Goal: Transaction & Acquisition: Purchase product/service

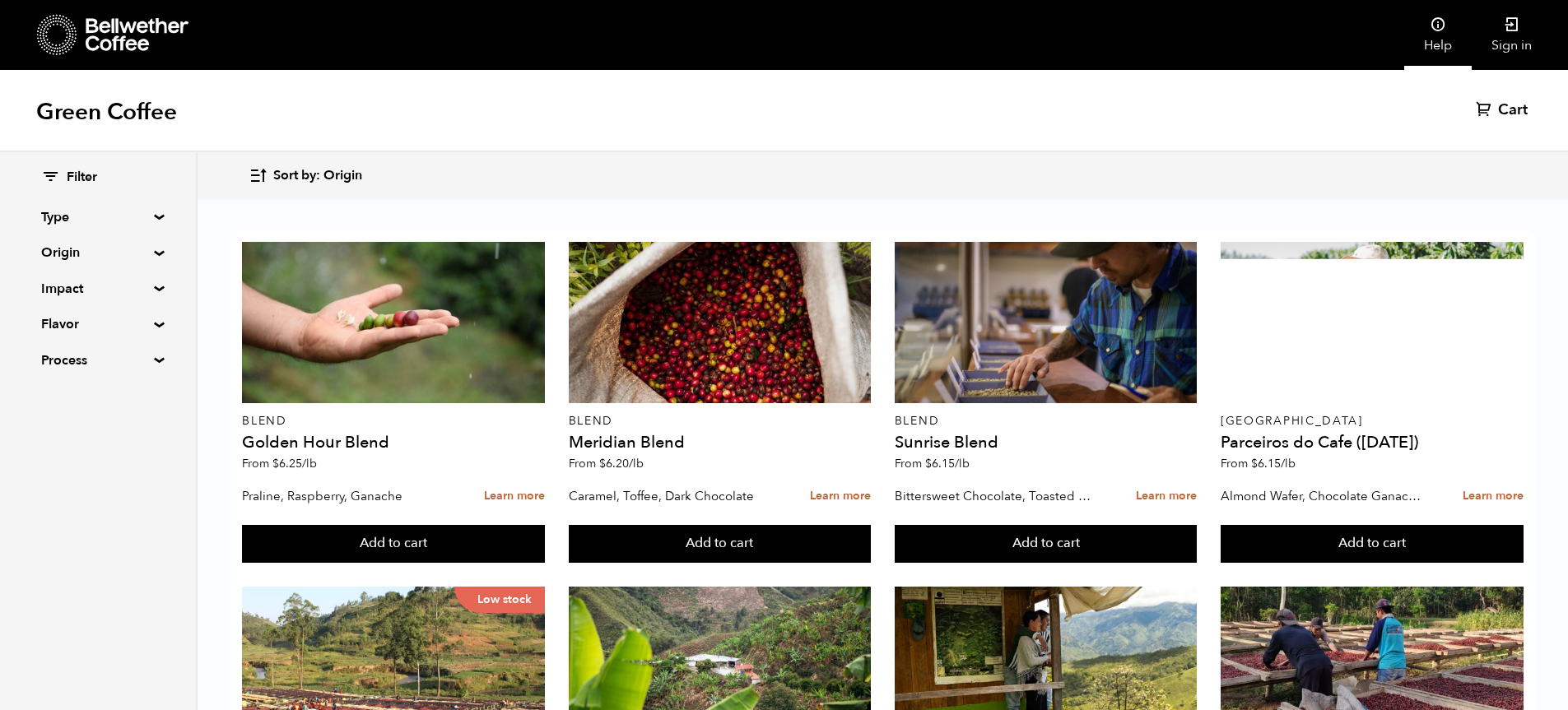
click at [1510, 40] on link "Sign in" at bounding box center [1512, 34] width 80 height 70
click at [1520, 36] on link "Sign in" at bounding box center [1512, 34] width 80 height 70
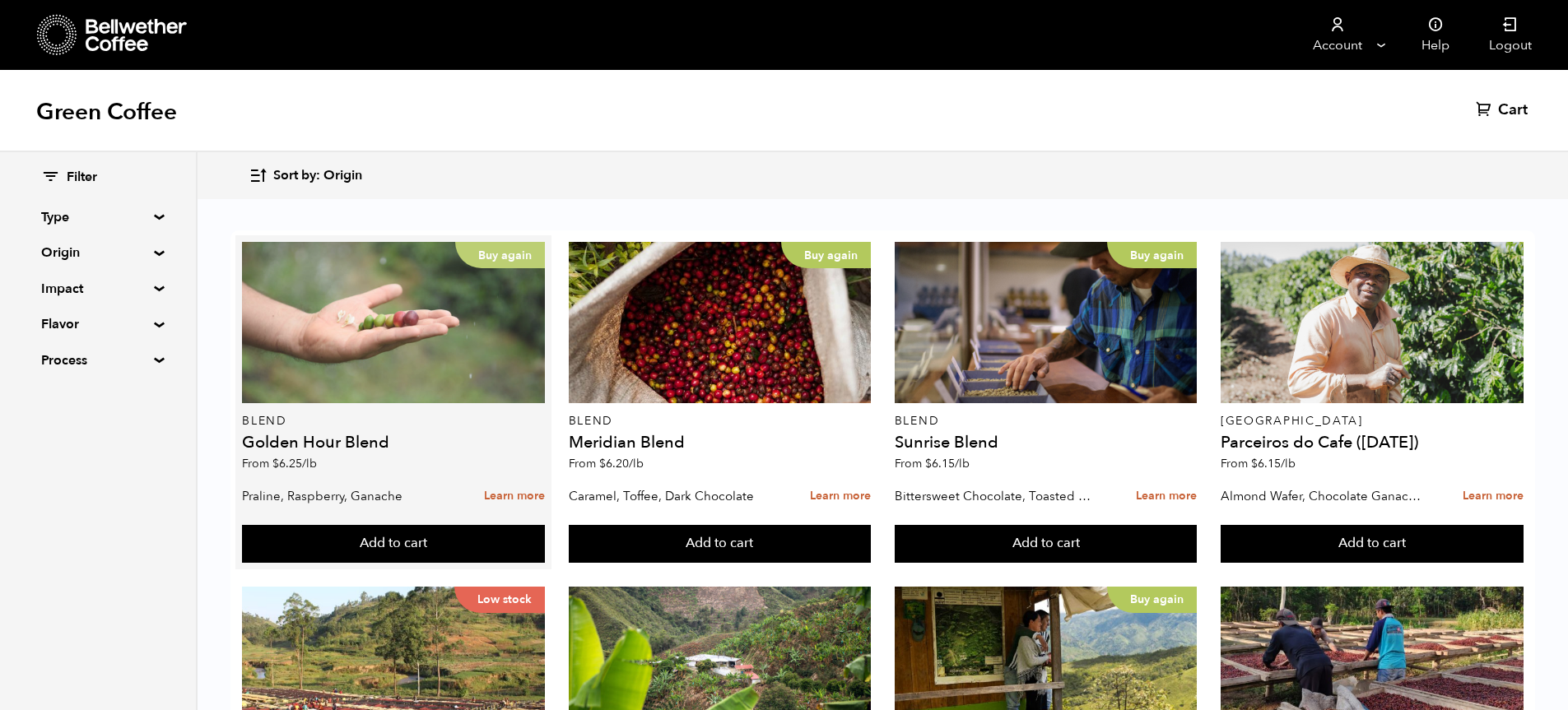
click at [506, 253] on p "Buy again" at bounding box center [500, 255] width 90 height 26
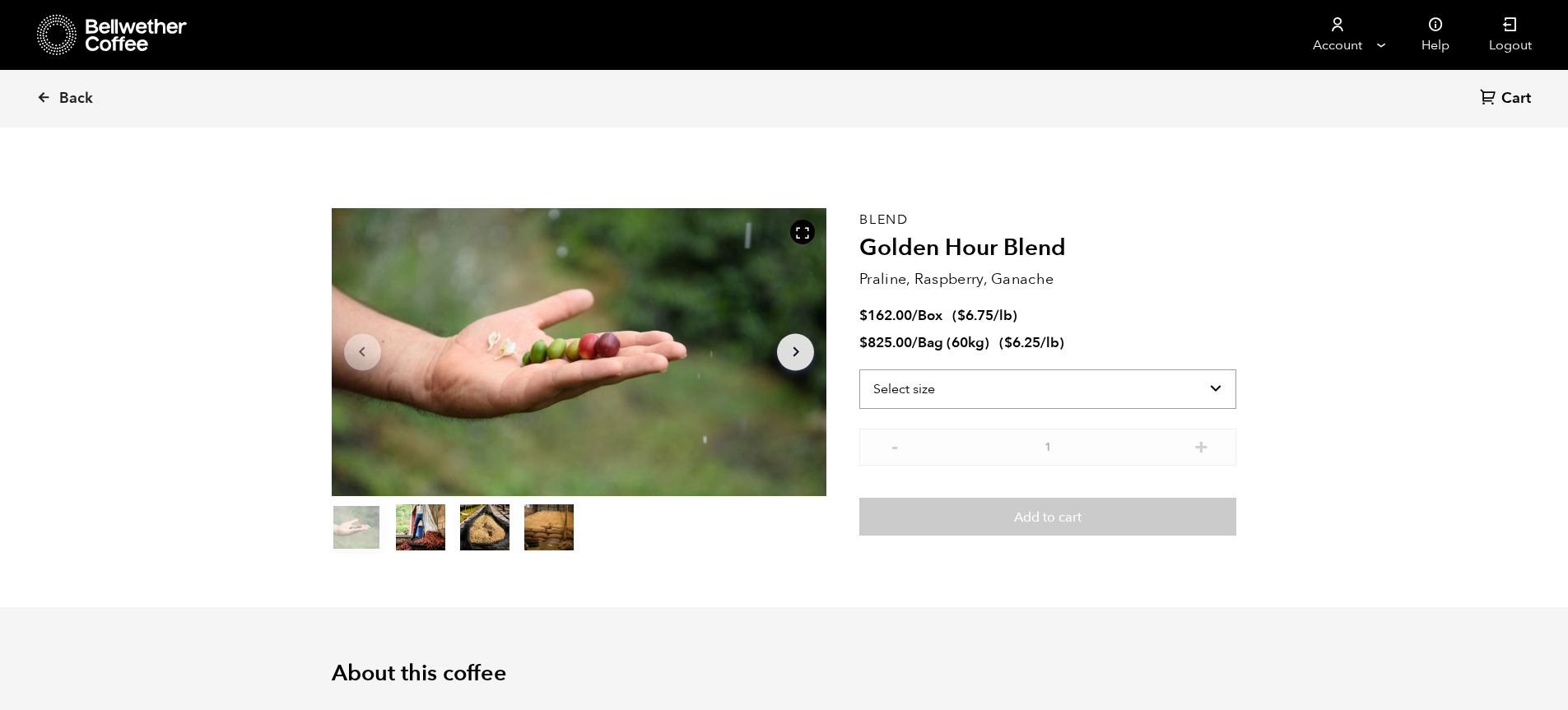
scroll to position [716, 877]
click at [1218, 390] on select "Select size Bag (60kg) (132 lbs) Box (24 lbs)" at bounding box center [1047, 389] width 377 height 39
select select "bag-3"
click at [859, 369] on select "Select size Bag (60kg) (132 lbs) Box (24 lbs)" at bounding box center [1047, 389] width 377 height 39
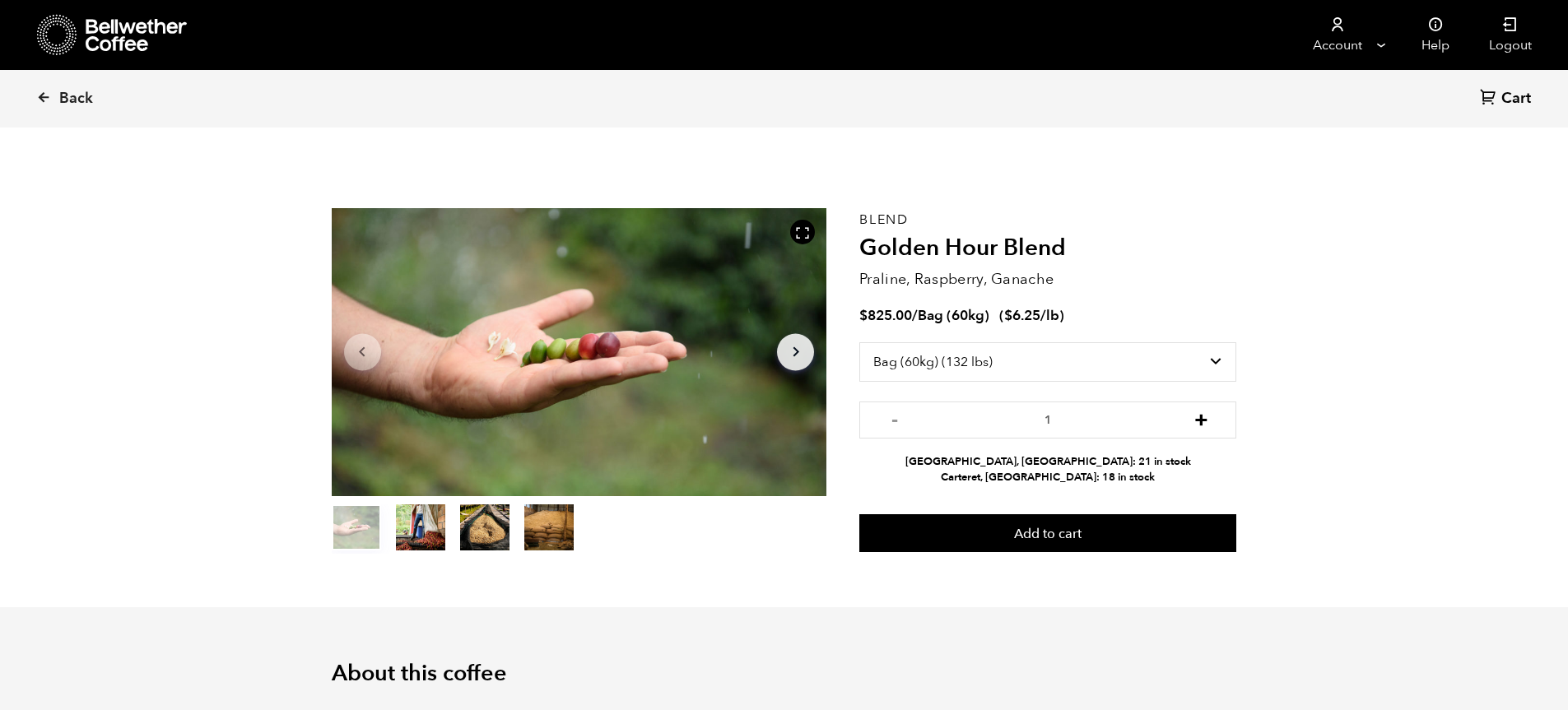
click at [1206, 421] on button "+" at bounding box center [1201, 418] width 21 height 17
type input "2"
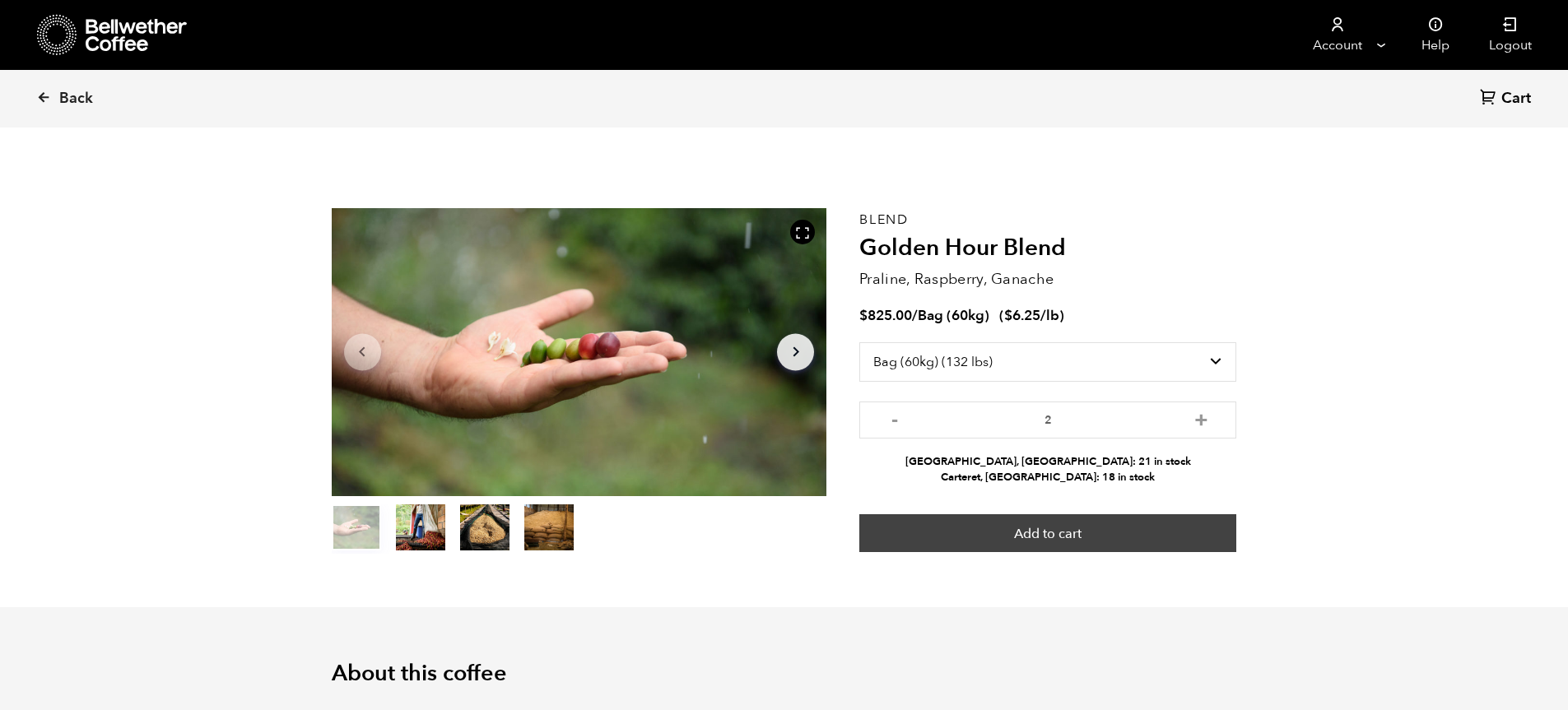
click at [1058, 541] on button "Add to cart" at bounding box center [1047, 533] width 377 height 38
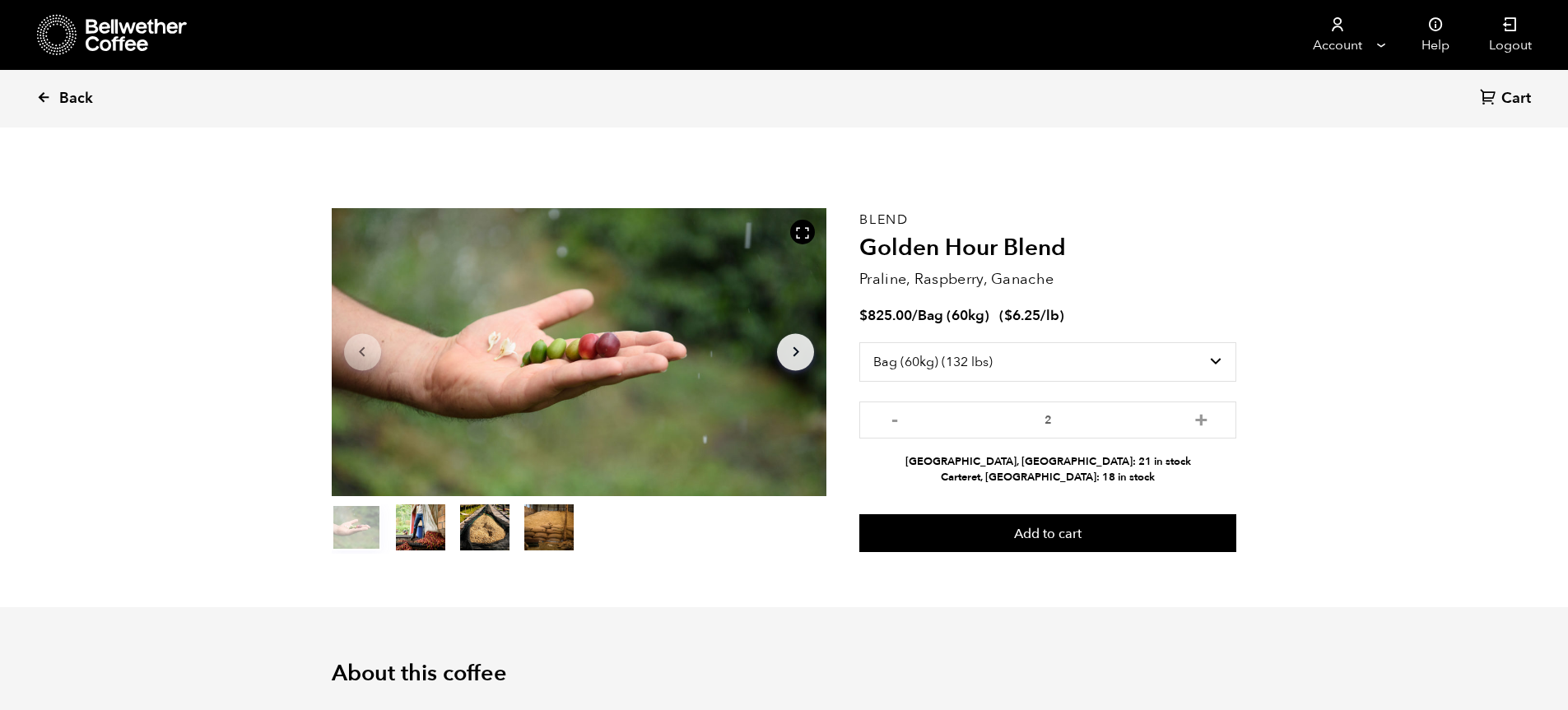
click at [68, 98] on span "Back" at bounding box center [76, 99] width 33 height 20
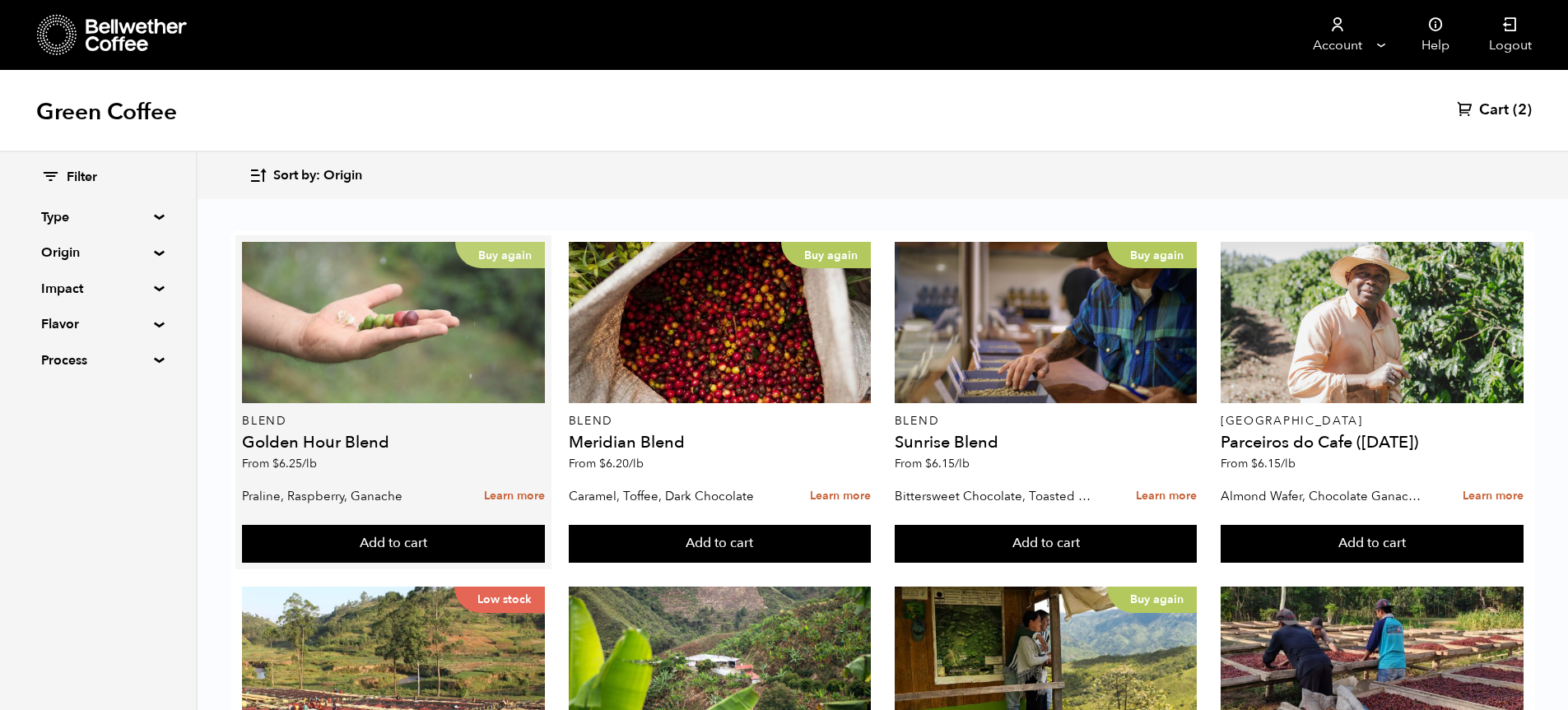
click at [400, 342] on div "Buy again" at bounding box center [393, 322] width 303 height 162
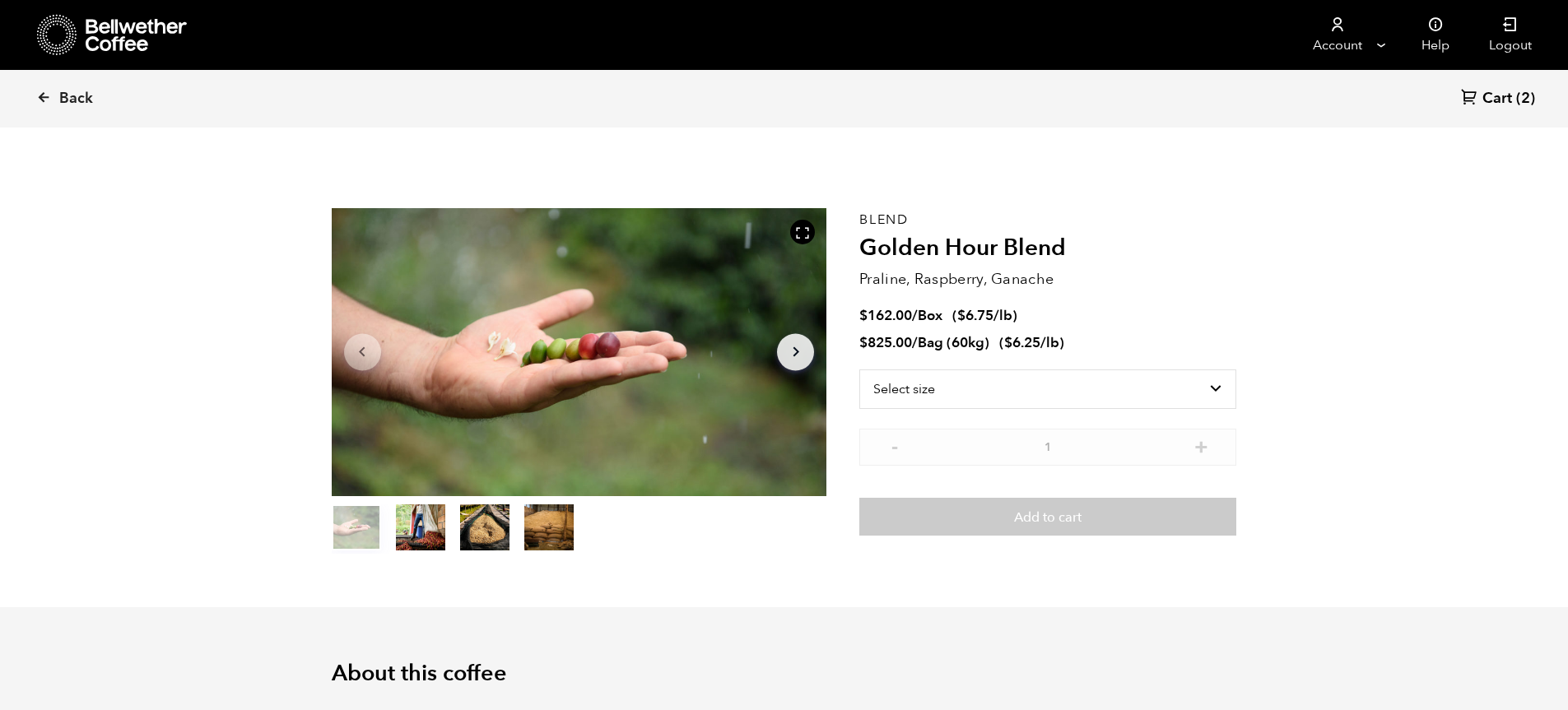
scroll to position [716, 877]
click at [1216, 385] on select "Select size Bag (60kg) (132 lbs) Box (24 lbs)" at bounding box center [1047, 389] width 377 height 39
select select "bag-3"
click at [859, 369] on select "Select size Bag (60kg) (132 lbs) Box (24 lbs)" at bounding box center [1047, 389] width 377 height 39
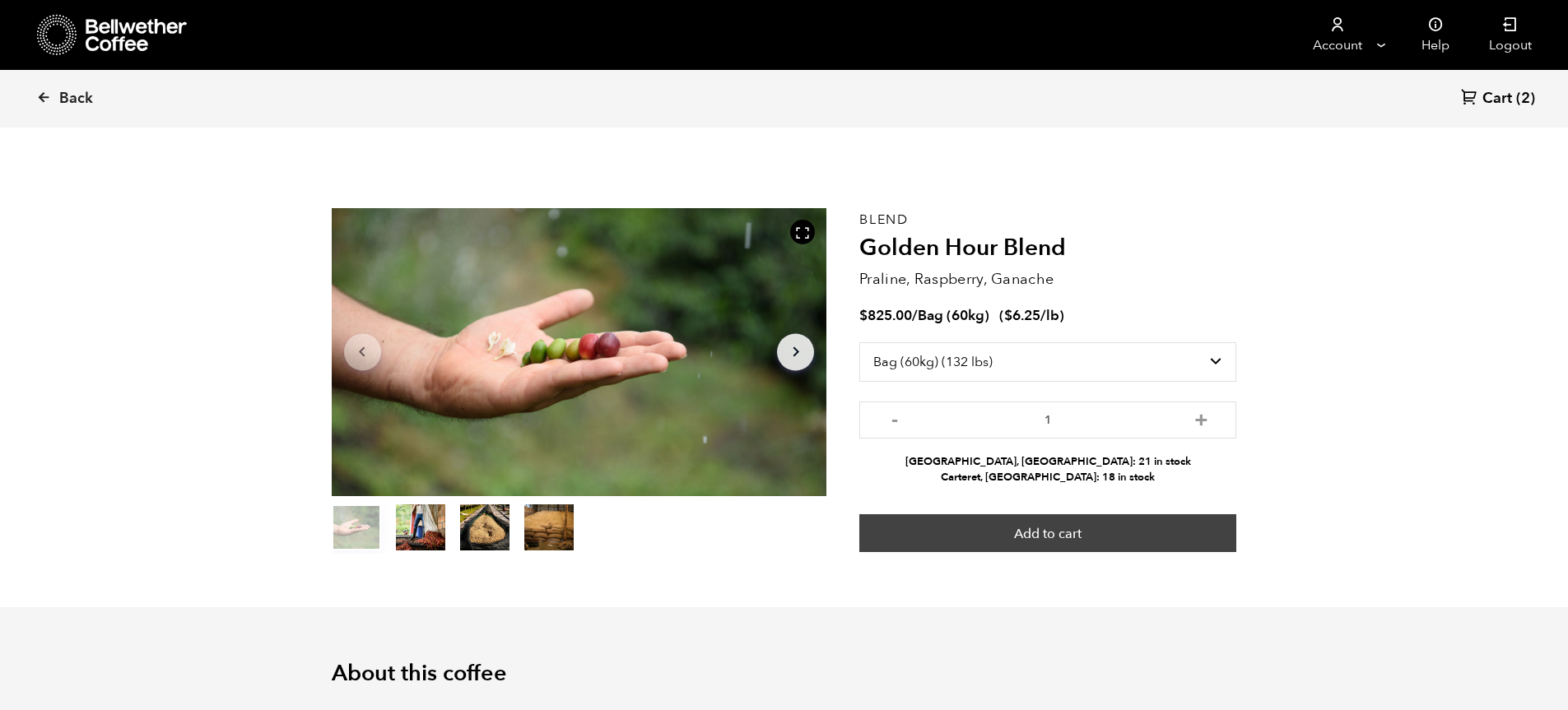
click at [1079, 544] on button "Add to cart" at bounding box center [1047, 533] width 377 height 38
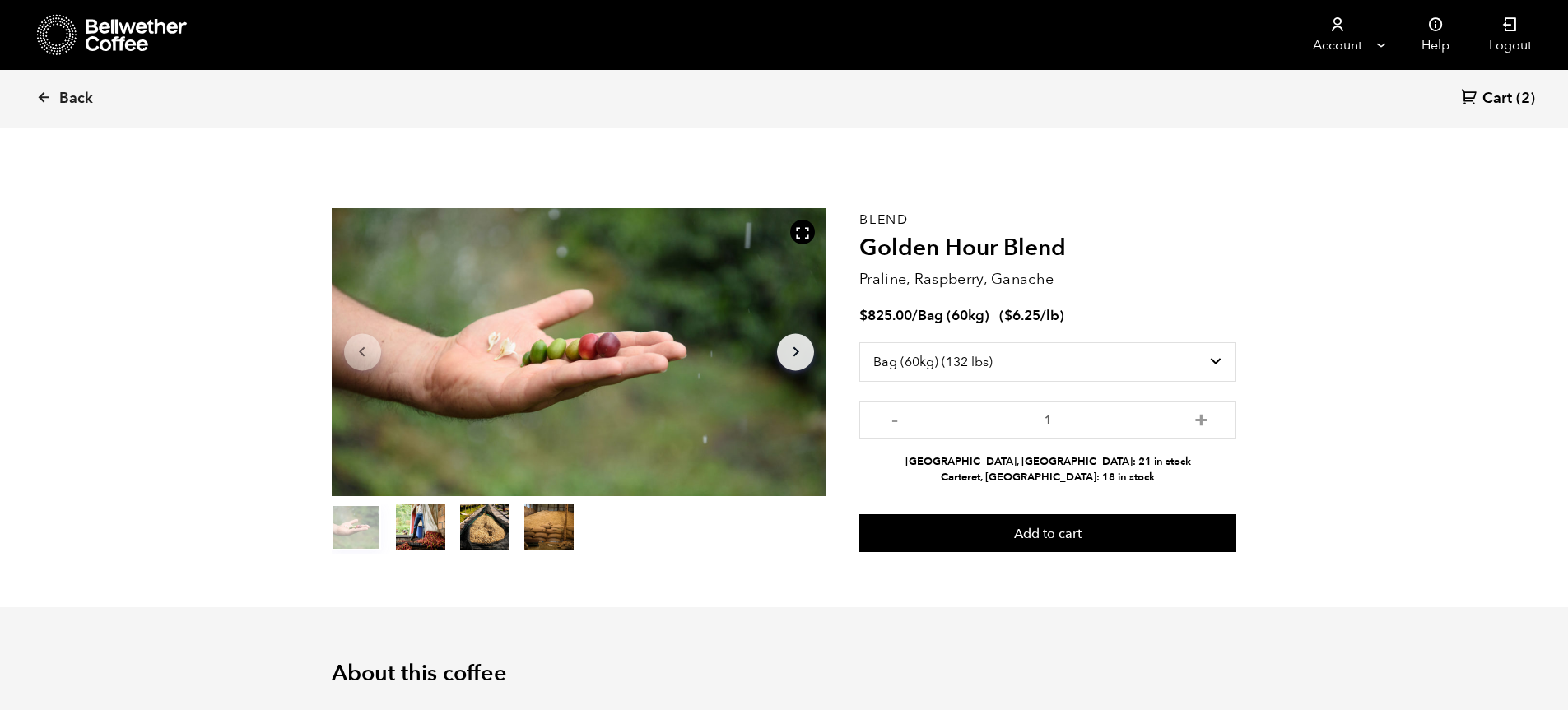
click at [1500, 96] on span "Cart" at bounding box center [1497, 99] width 29 height 20
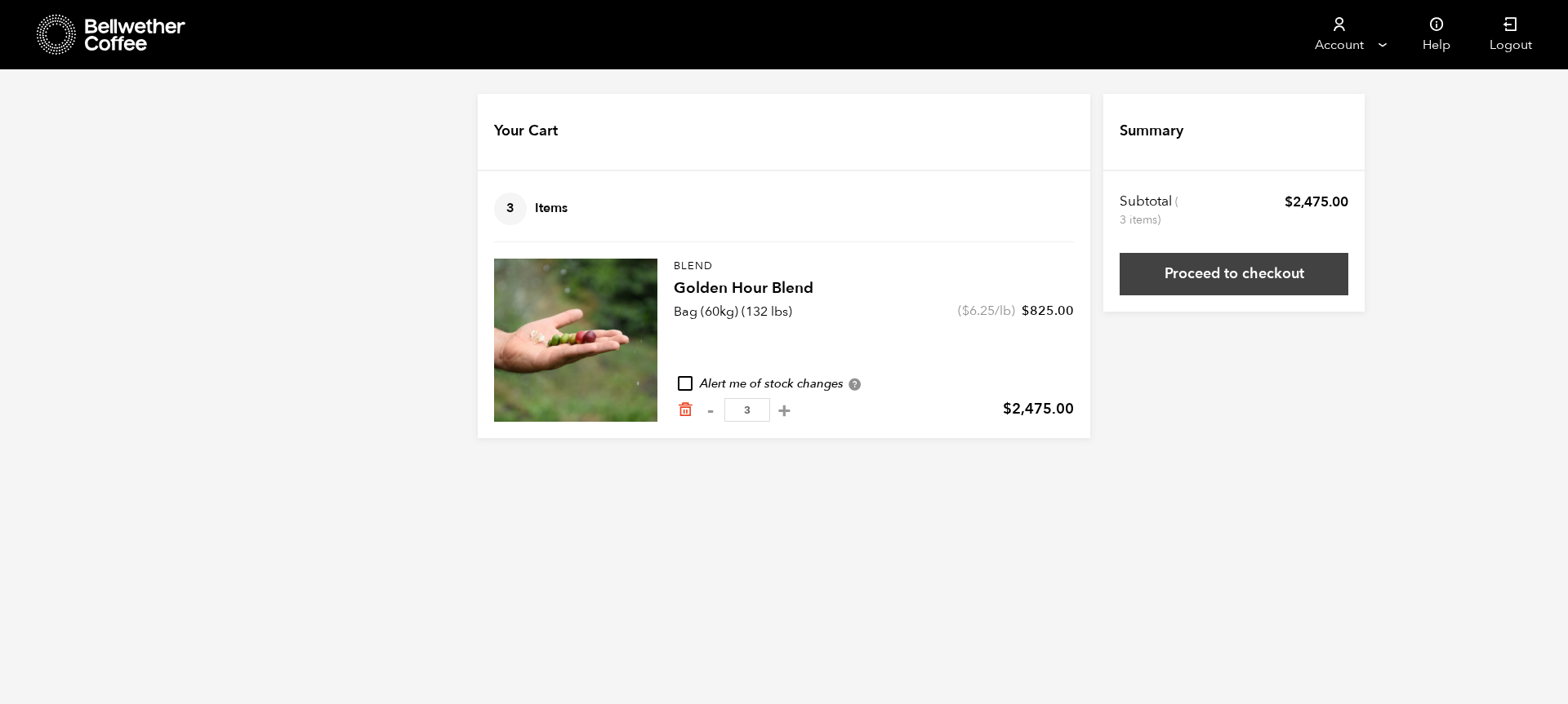
click at [1259, 279] on link "Proceed to checkout" at bounding box center [1233, 275] width 228 height 43
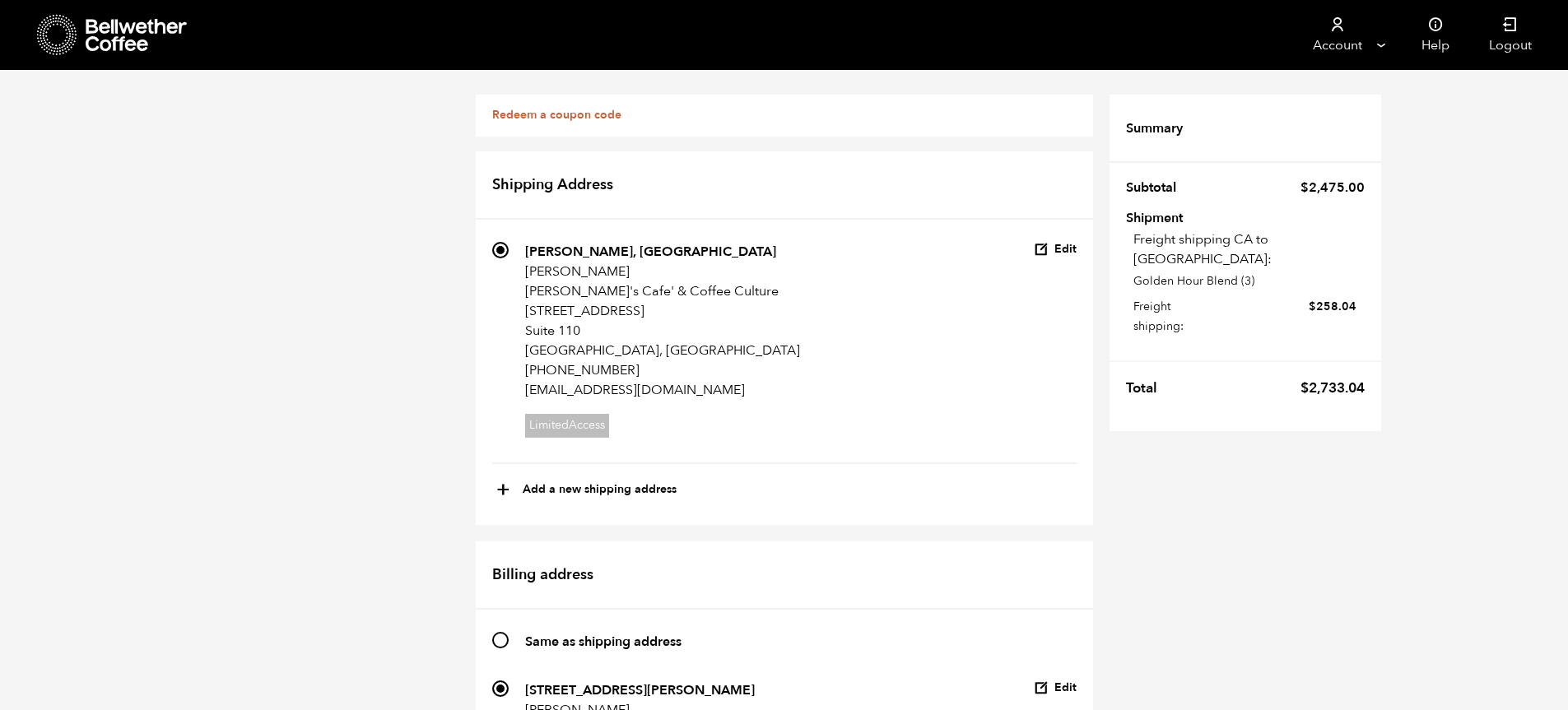
scroll to position [838, 0]
